Goal: Information Seeking & Learning: Learn about a topic

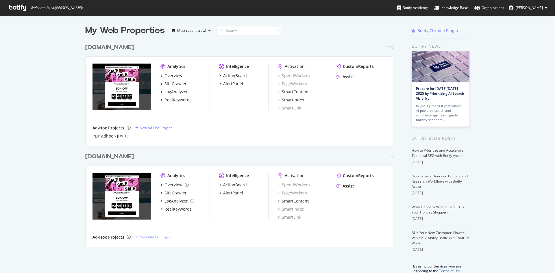
scroll to position [269, 547]
drag, startPoint x: 0, startPoint y: 0, endPoint x: 165, endPoint y: 73, distance: 180.0
click at [165, 73] on div "Overview" at bounding box center [174, 76] width 18 height 6
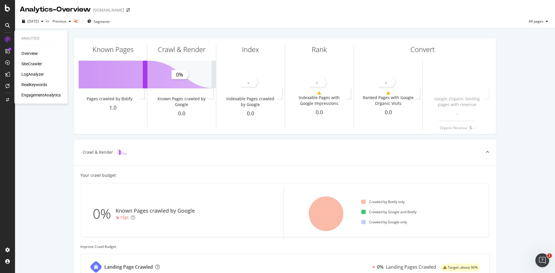
click at [38, 86] on div "RealKeywords" at bounding box center [34, 85] width 26 height 6
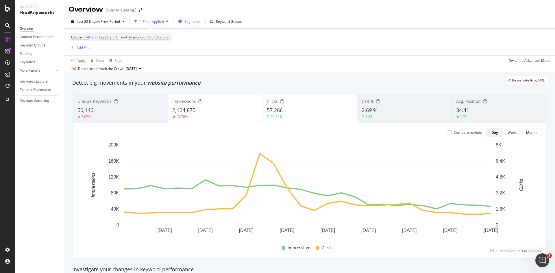
click at [183, 18] on div "Segments" at bounding box center [189, 21] width 23 height 9
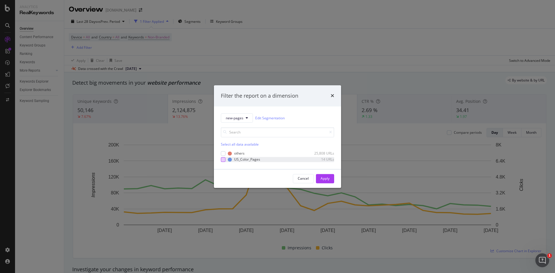
click at [225, 159] on div "modal" at bounding box center [223, 159] width 5 height 5
click at [325, 184] on div "Cancel Apply" at bounding box center [277, 178] width 127 height 19
click at [325, 179] on div "Apply" at bounding box center [325, 178] width 9 height 5
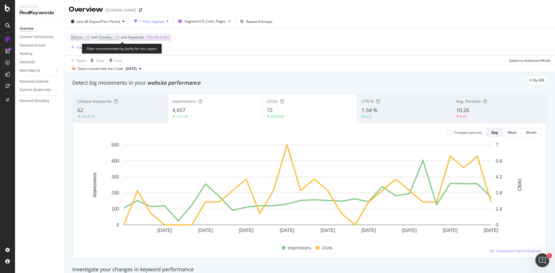
click at [140, 37] on span "Keywords" at bounding box center [136, 37] width 16 height 5
click at [167, 48] on div "Non-Branded" at bounding box center [152, 51] width 31 height 9
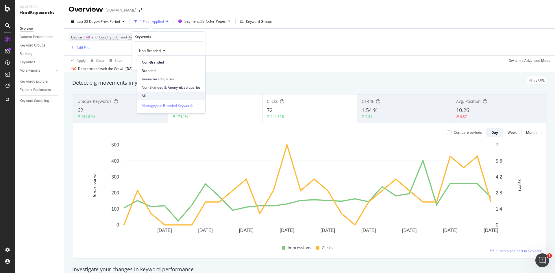
click at [154, 92] on div "All" at bounding box center [171, 96] width 68 height 8
click at [195, 61] on div "Apply" at bounding box center [195, 63] width 9 height 5
